Goal: Task Accomplishment & Management: Complete application form

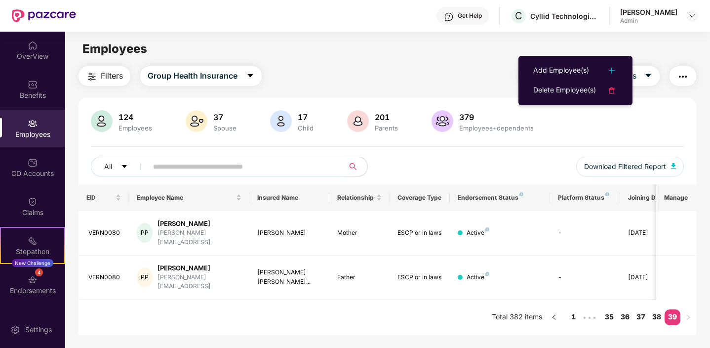
scroll to position [32, 0]
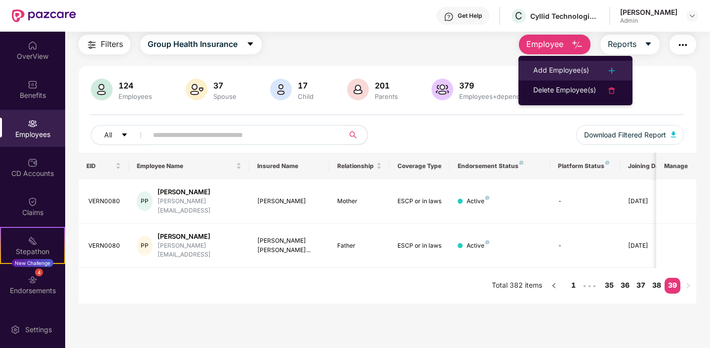
click at [551, 70] on div "Add Employee(s)" at bounding box center [561, 71] width 56 height 12
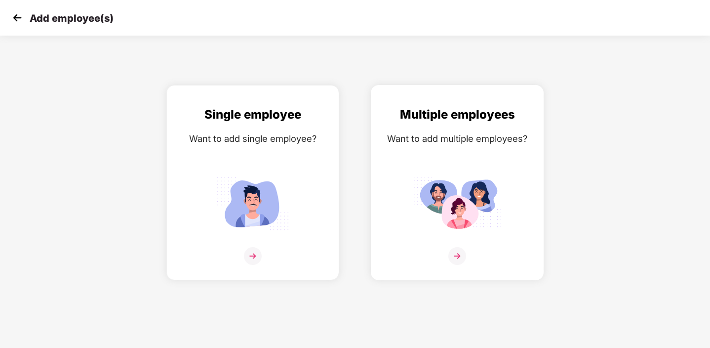
click at [457, 252] on img at bounding box center [457, 256] width 18 height 18
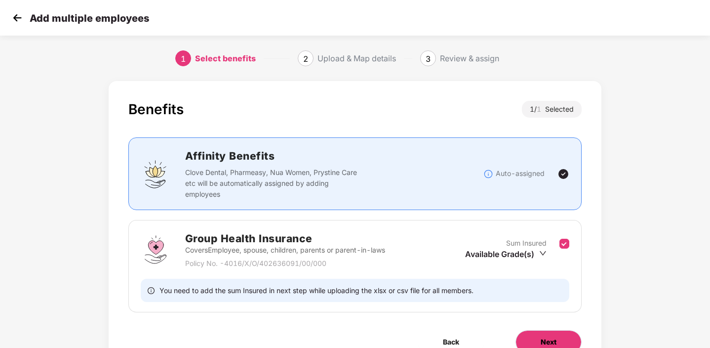
click at [549, 335] on button "Next" at bounding box center [548, 342] width 66 height 24
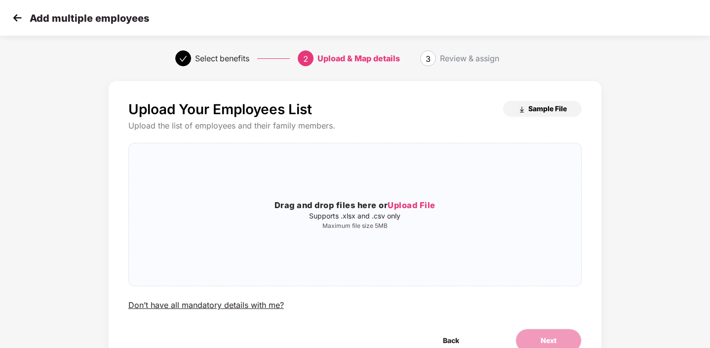
click at [538, 103] on button "Sample File" at bounding box center [542, 109] width 79 height 16
click at [10, 15] on img at bounding box center [17, 17] width 15 height 15
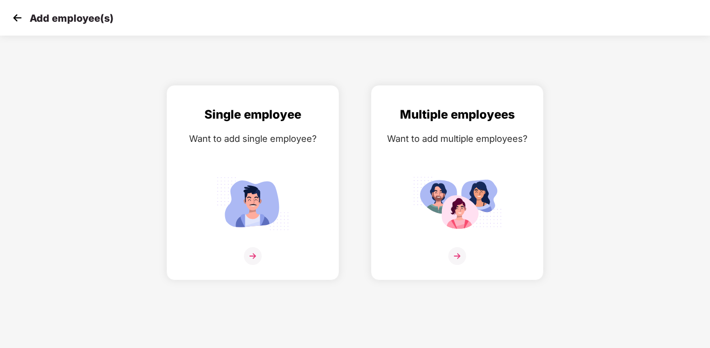
click at [11, 15] on img at bounding box center [17, 17] width 15 height 15
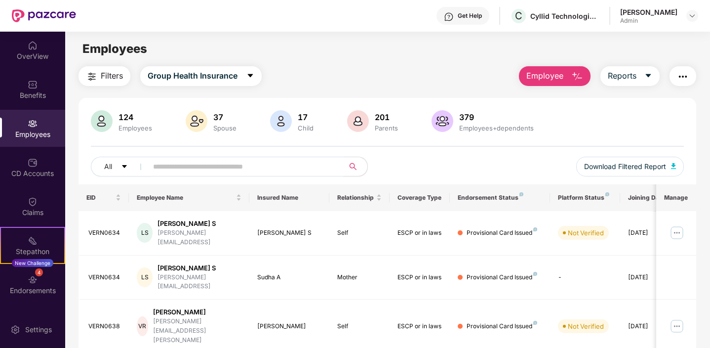
click at [270, 162] on input "text" at bounding box center [241, 166] width 177 height 15
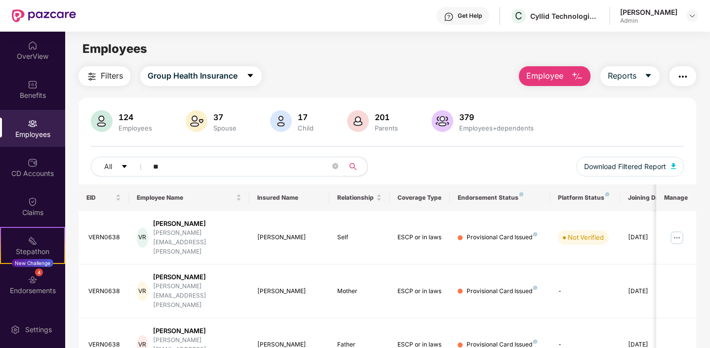
type input "*"
